Goal: Information Seeking & Learning: Learn about a topic

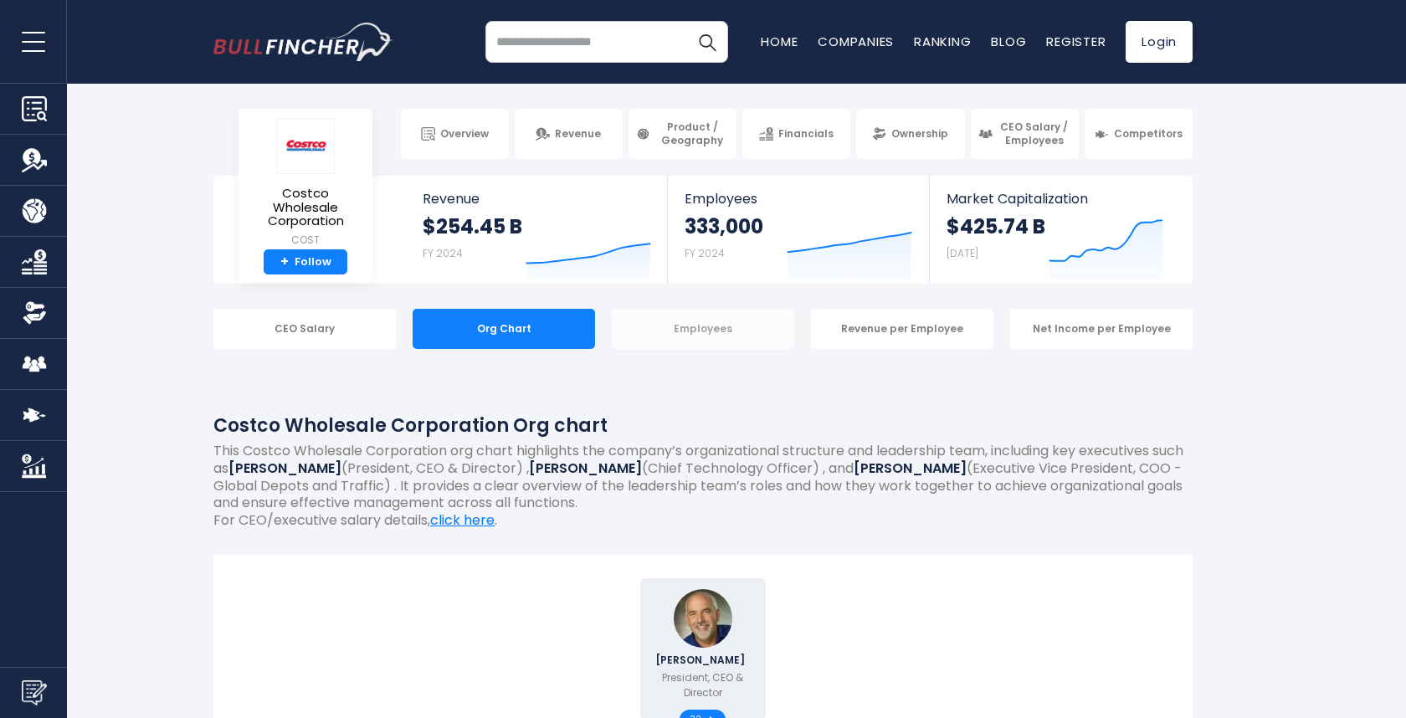
click at [655, 330] on div "Employees" at bounding box center [703, 329] width 182 height 40
click at [682, 332] on div "Employees" at bounding box center [703, 329] width 182 height 40
click at [868, 334] on div "Revenue per Employee" at bounding box center [902, 329] width 182 height 40
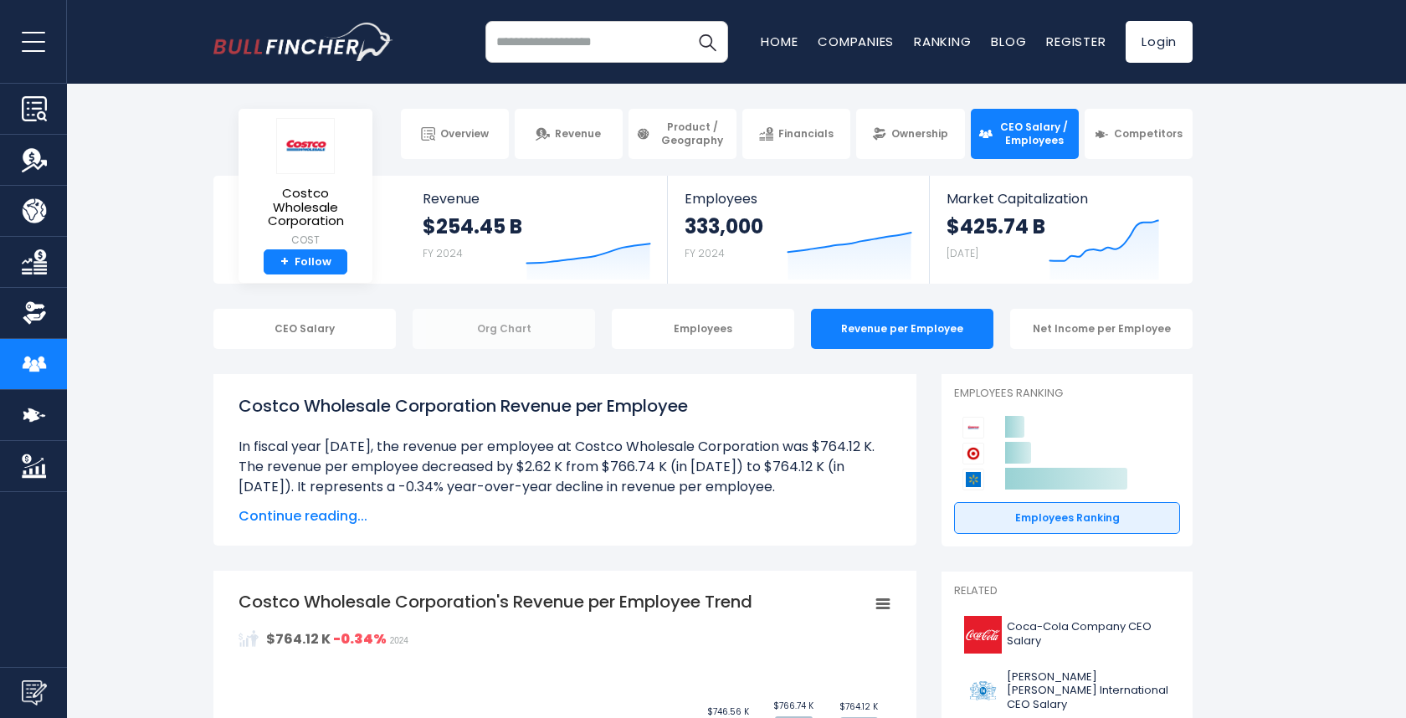
click at [551, 325] on div "Org Chart" at bounding box center [503, 329] width 182 height 40
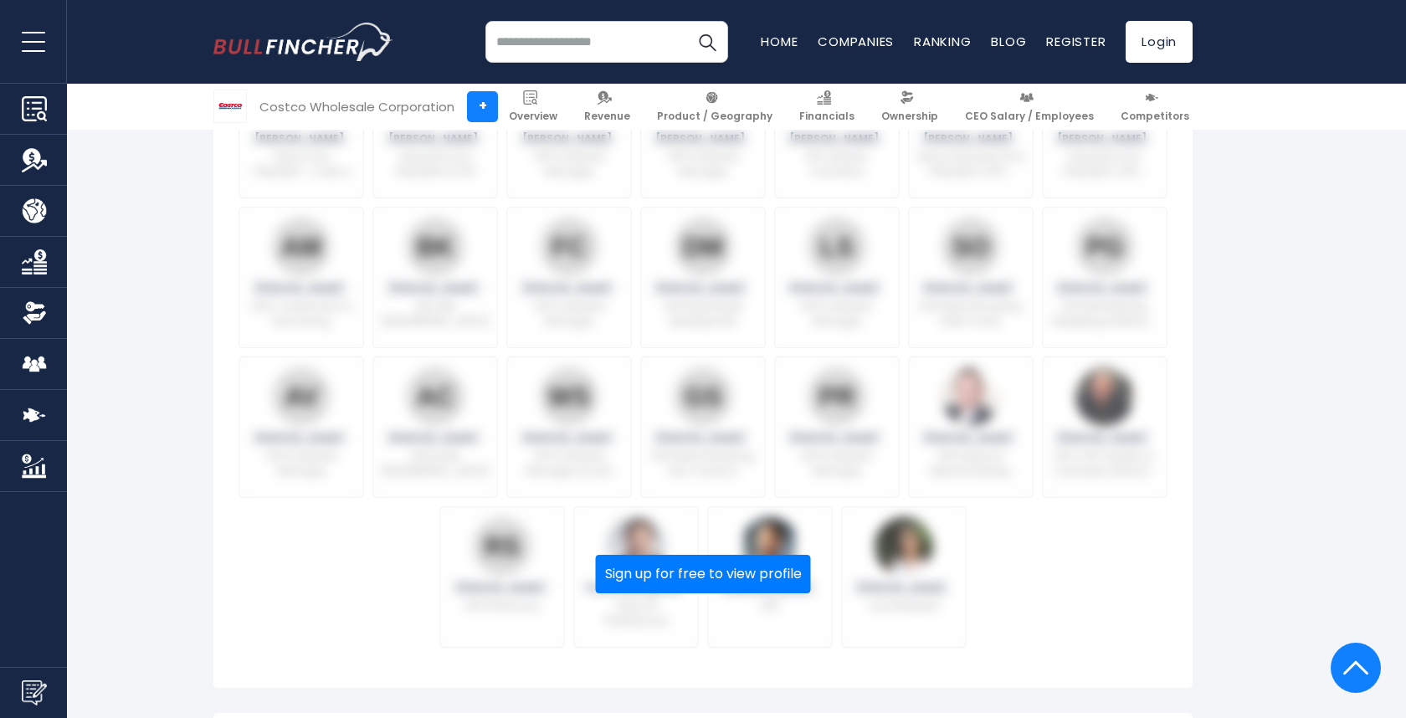
scroll to position [1191, 0]
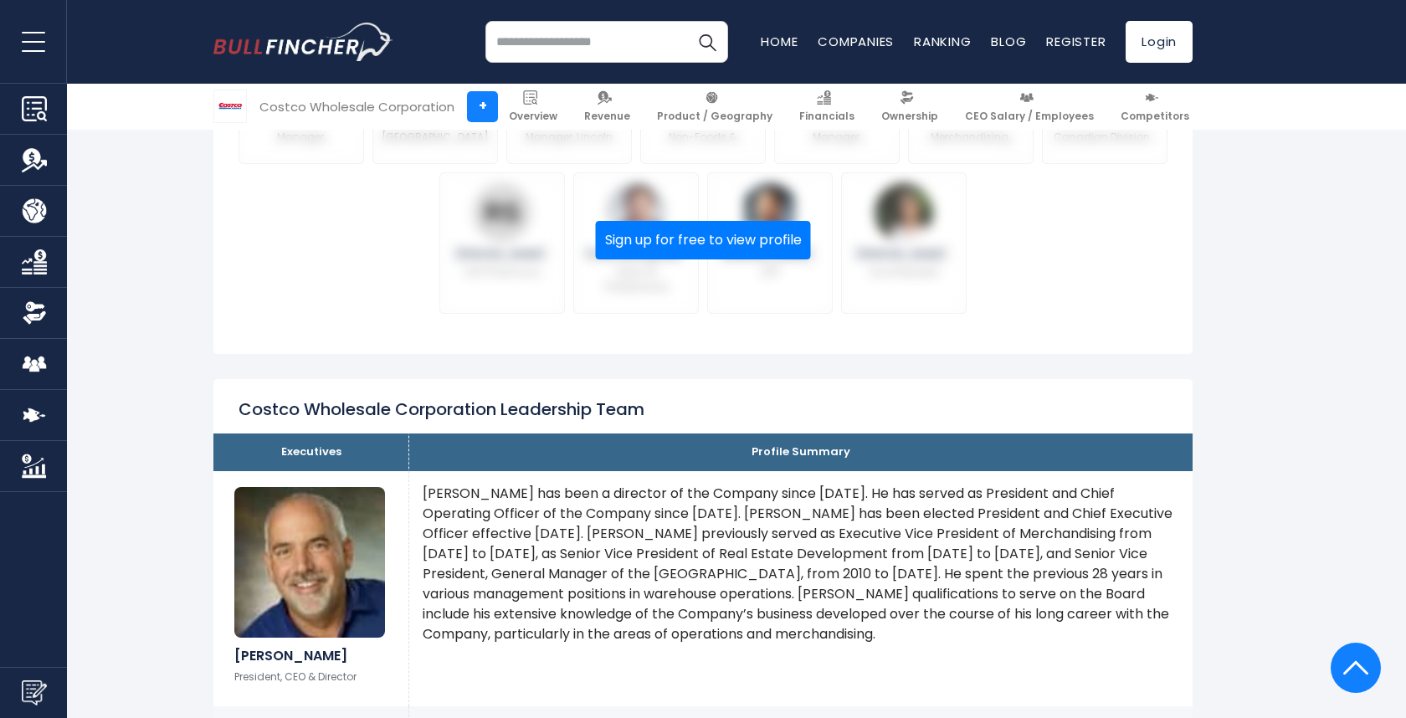
click at [965, 383] on div "Costco Wholesale Corporation Leadership Team" at bounding box center [702, 399] width 979 height 41
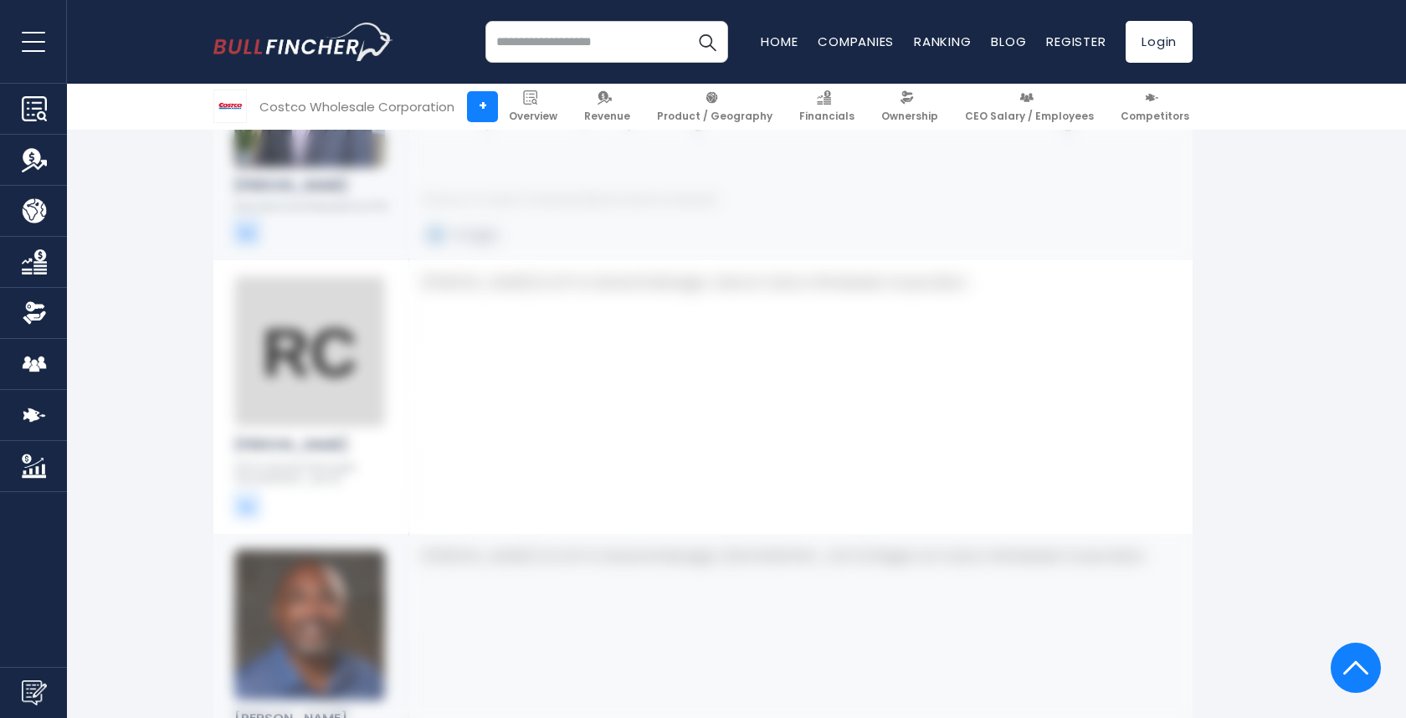
scroll to position [4365, 0]
